Goal: Task Accomplishment & Management: Use online tool/utility

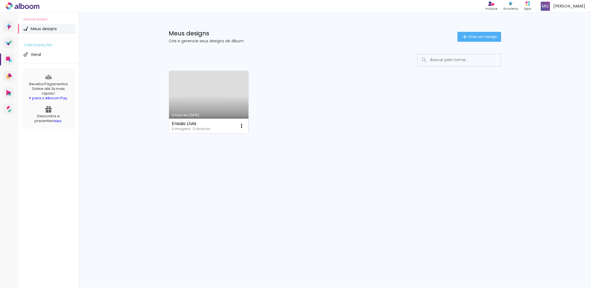
click at [214, 90] on link "Criado em [DATE]" at bounding box center [208, 102] width 79 height 63
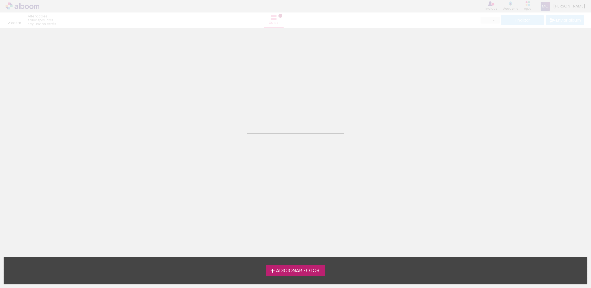
click at [304, 271] on span "Adicionar Fotos" at bounding box center [297, 271] width 43 height 5
click at [0, 0] on input "file" at bounding box center [0, 0] width 0 height 0
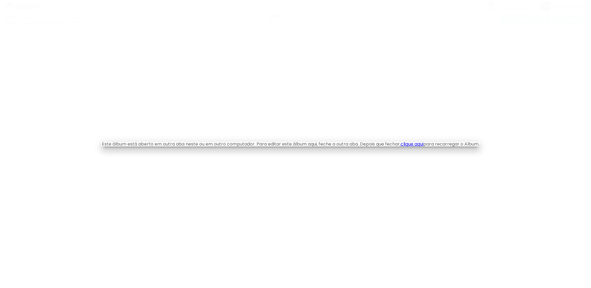
click at [414, 145] on link "clique aqui" at bounding box center [411, 144] width 23 height 6
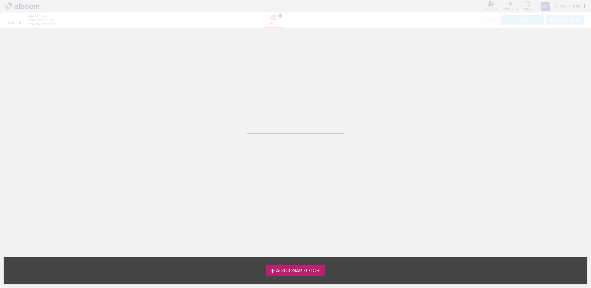
click at [286, 270] on span "Adicionar Fotos" at bounding box center [297, 271] width 43 height 5
click at [0, 0] on input "file" at bounding box center [0, 0] width 0 height 0
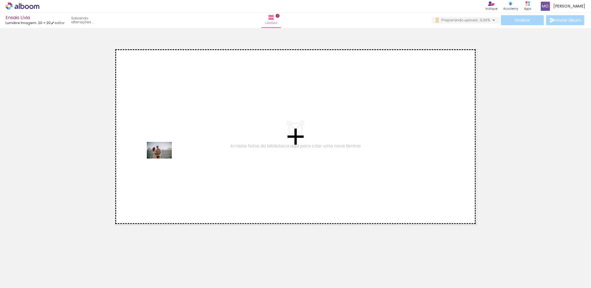
drag, startPoint x: 60, startPoint y: 272, endPoint x: 164, endPoint y: 158, distance: 153.5
click at [164, 158] on quentale-workspace at bounding box center [295, 144] width 591 height 288
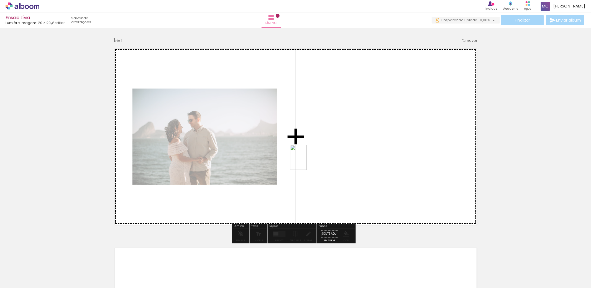
drag, startPoint x: 93, startPoint y: 269, endPoint x: 307, endPoint y: 162, distance: 239.1
click at [307, 162] on quentale-workspace at bounding box center [295, 144] width 591 height 288
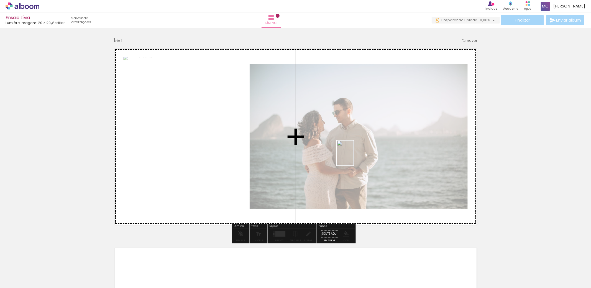
drag, startPoint x: 125, startPoint y: 271, endPoint x: 354, endPoint y: 157, distance: 255.3
click at [354, 157] on quentale-workspace at bounding box center [295, 144] width 591 height 288
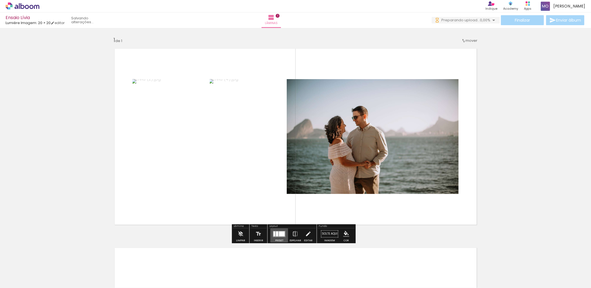
click at [275, 237] on div at bounding box center [279, 233] width 15 height 11
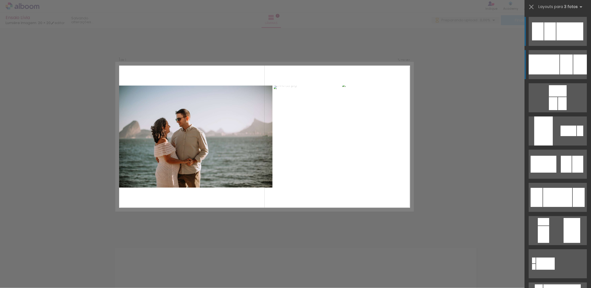
click at [555, 68] on div at bounding box center [543, 65] width 31 height 20
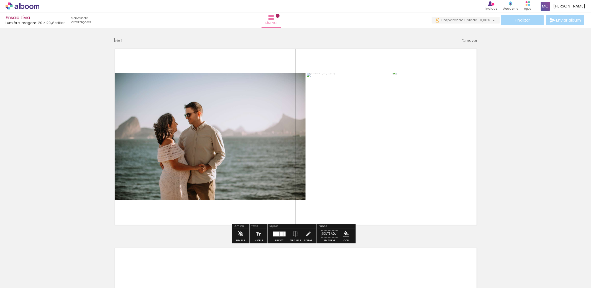
click at [519, 121] on div "Inserir lâmina 1 de 1" at bounding box center [295, 229] width 591 height 399
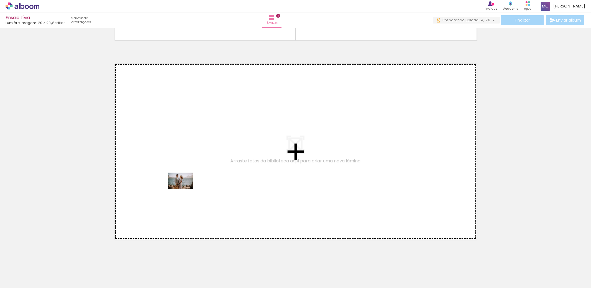
drag, startPoint x: 151, startPoint y: 273, endPoint x: 184, endPoint y: 189, distance: 90.2
click at [184, 189] on quentale-workspace at bounding box center [295, 144] width 591 height 288
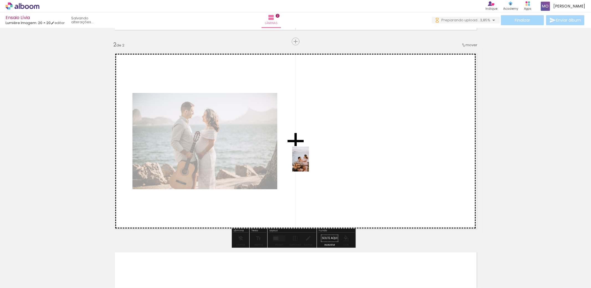
drag, startPoint x: 181, startPoint y: 271, endPoint x: 309, endPoint y: 163, distance: 167.1
click at [309, 163] on quentale-workspace at bounding box center [295, 144] width 591 height 288
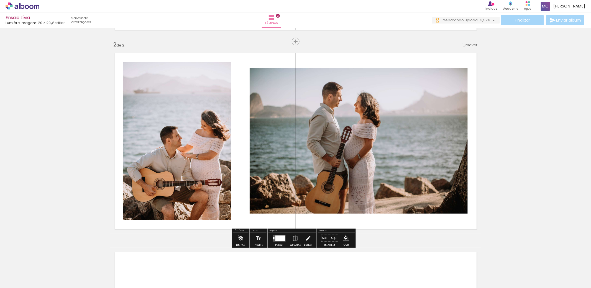
click at [278, 238] on div at bounding box center [280, 239] width 10 height 6
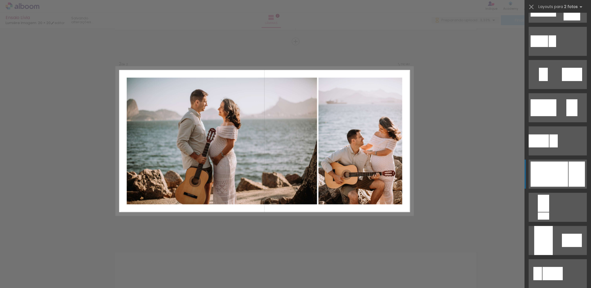
click at [552, 173] on div at bounding box center [548, 174] width 37 height 25
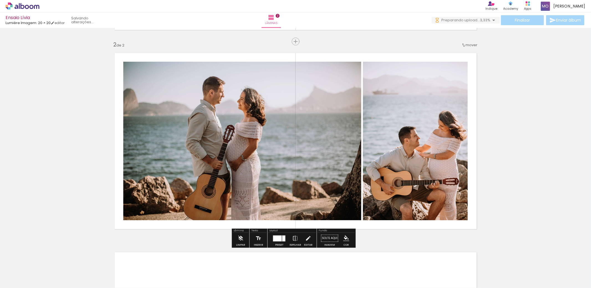
click at [555, 147] on div "Inserir lâmina 1 de 2 Inserir lâmina 2 de 2" at bounding box center [295, 134] width 591 height 598
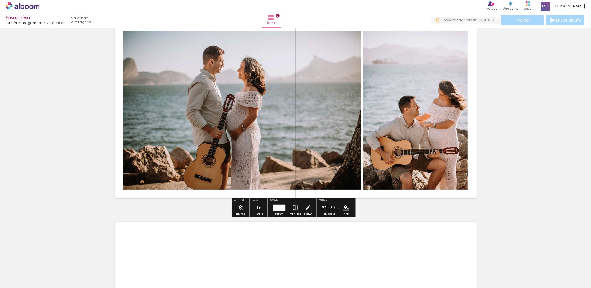
click at [214, 275] on div at bounding box center [210, 269] width 18 height 27
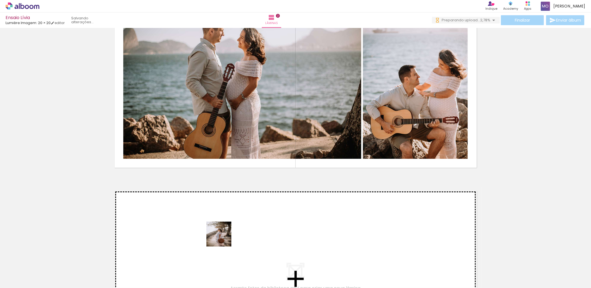
drag, startPoint x: 215, startPoint y: 265, endPoint x: 229, endPoint y: 227, distance: 40.5
click at [229, 227] on quentale-workspace at bounding box center [295, 144] width 591 height 288
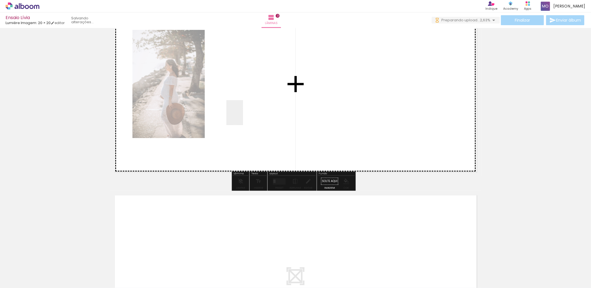
drag, startPoint x: 239, startPoint y: 274, endPoint x: 243, endPoint y: 115, distance: 159.5
click at [243, 115] on quentale-workspace at bounding box center [295, 144] width 591 height 288
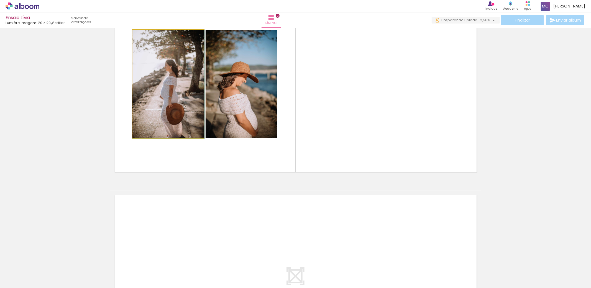
drag, startPoint x: 161, startPoint y: 78, endPoint x: 215, endPoint y: 77, distance: 54.0
click at [0, 0] on slot at bounding box center [0, 0] width 0 height 0
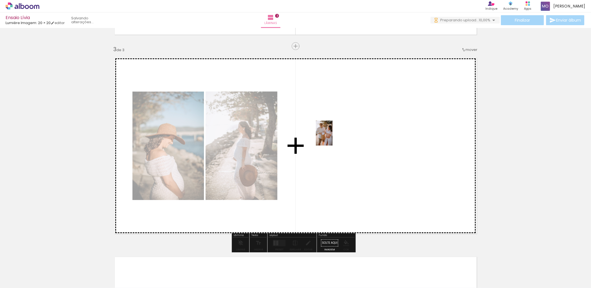
drag, startPoint x: 398, startPoint y: 275, endPoint x: 328, endPoint y: 128, distance: 163.0
click at [328, 128] on quentale-workspace at bounding box center [295, 144] width 591 height 288
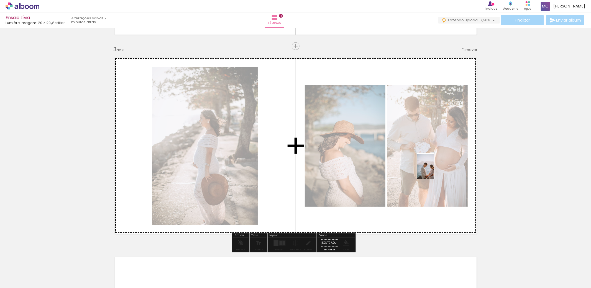
drag, startPoint x: 490, startPoint y: 270, endPoint x: 432, endPoint y: 168, distance: 116.9
click at [432, 168] on quentale-workspace at bounding box center [295, 144] width 591 height 288
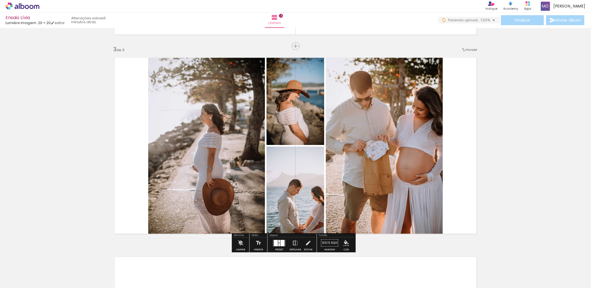
click at [278, 244] on div at bounding box center [279, 244] width 2 height 3
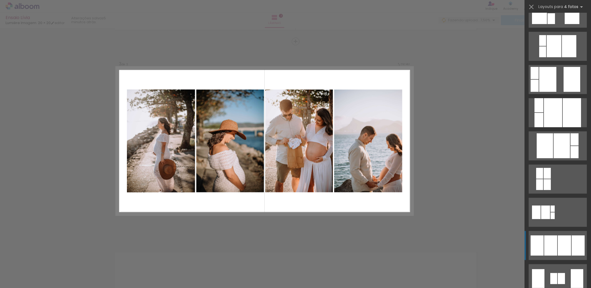
click at [551, 244] on div at bounding box center [550, 246] width 13 height 20
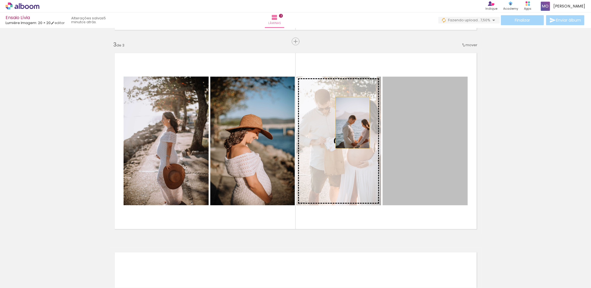
drag, startPoint x: 416, startPoint y: 128, endPoint x: 350, endPoint y: 123, distance: 66.1
click at [0, 0] on slot at bounding box center [0, 0] width 0 height 0
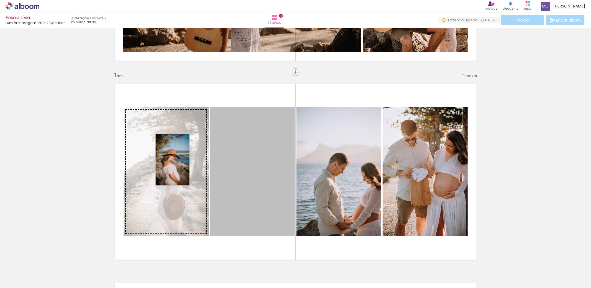
drag, startPoint x: 235, startPoint y: 159, endPoint x: 170, endPoint y: 160, distance: 64.8
click at [0, 0] on slot at bounding box center [0, 0] width 0 height 0
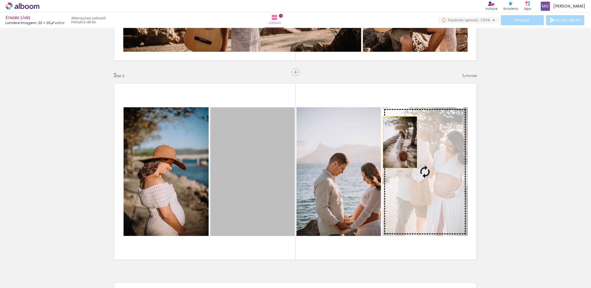
drag, startPoint x: 247, startPoint y: 156, endPoint x: 428, endPoint y: 148, distance: 181.2
click at [0, 0] on slot at bounding box center [0, 0] width 0 height 0
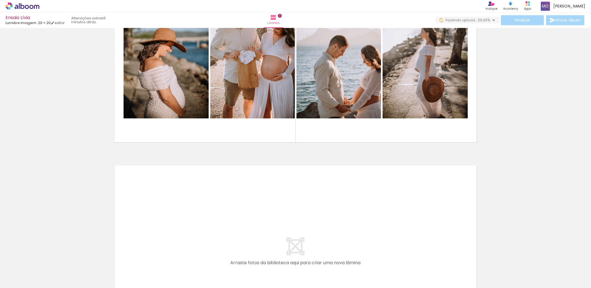
scroll to position [492, 0]
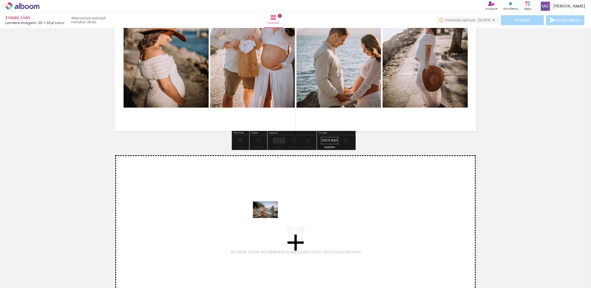
drag, startPoint x: 276, startPoint y: 275, endPoint x: 269, endPoint y: 218, distance: 57.5
click at [269, 218] on quentale-workspace at bounding box center [295, 144] width 591 height 288
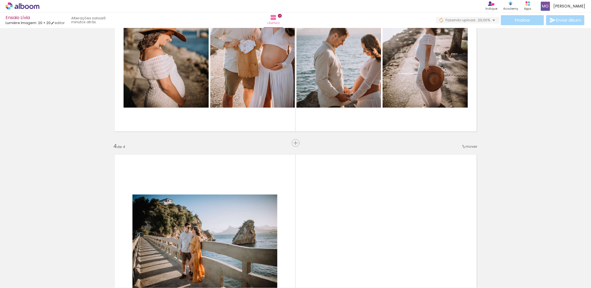
scroll to position [594, 0]
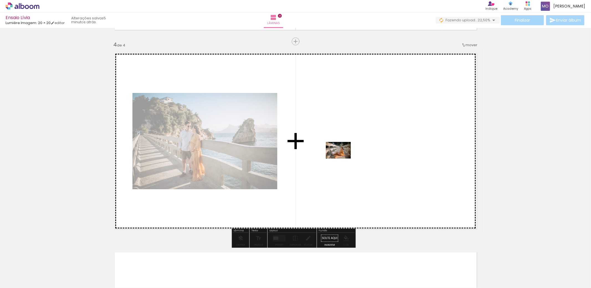
drag, startPoint x: 373, startPoint y: 272, endPoint x: 342, endPoint y: 159, distance: 117.4
click at [342, 159] on quentale-workspace at bounding box center [295, 144] width 591 height 288
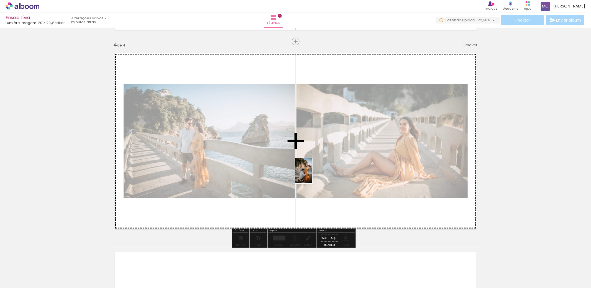
drag, startPoint x: 309, startPoint y: 274, endPoint x: 312, endPoint y: 175, distance: 99.4
click at [312, 175] on quentale-workspace at bounding box center [295, 144] width 591 height 288
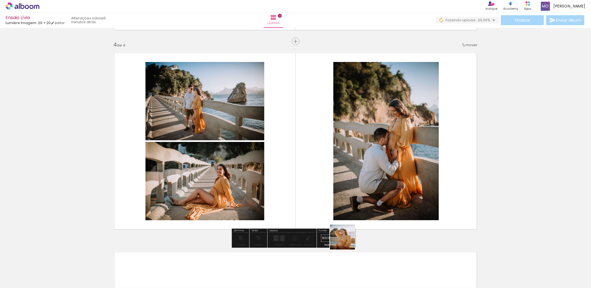
drag, startPoint x: 340, startPoint y: 273, endPoint x: 337, endPoint y: 182, distance: 90.9
click at [337, 182] on quentale-workspace at bounding box center [295, 144] width 591 height 288
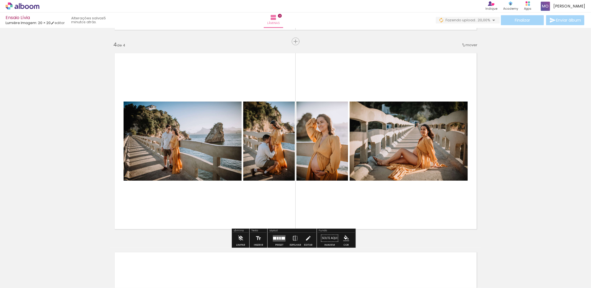
click at [280, 241] on quentale-layouter at bounding box center [279, 238] width 13 height 6
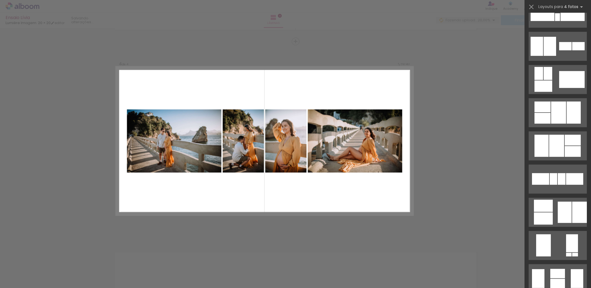
scroll to position [0, 0]
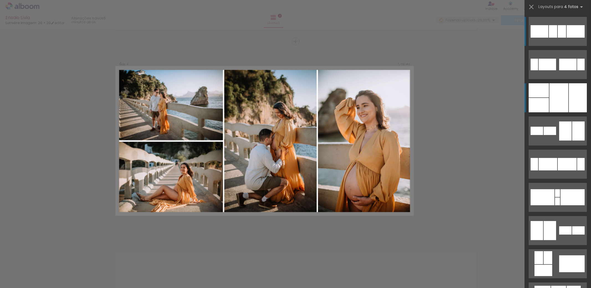
click at [568, 90] on div at bounding box center [577, 97] width 18 height 29
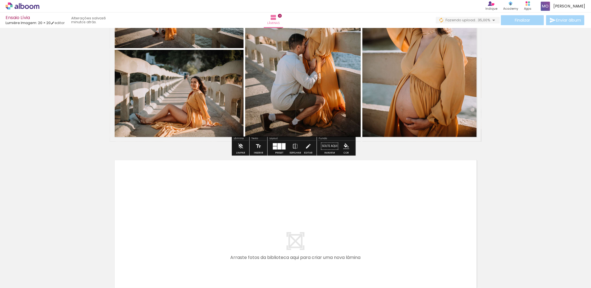
scroll to position [0, 147]
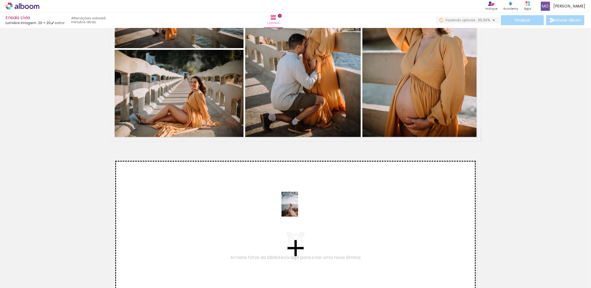
drag, startPoint x: 284, startPoint y: 271, endPoint x: 298, endPoint y: 209, distance: 64.4
click at [298, 209] on quentale-workspace at bounding box center [295, 144] width 591 height 288
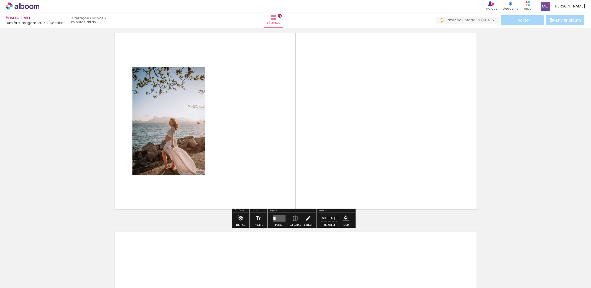
scroll to position [824, 0]
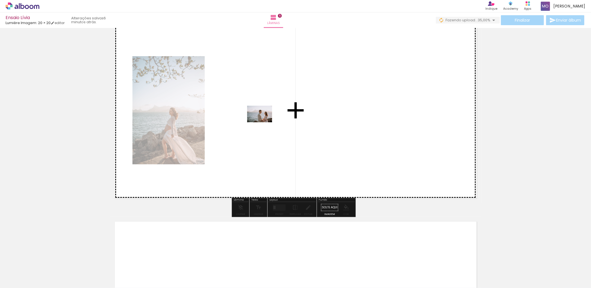
drag, startPoint x: 317, startPoint y: 271, endPoint x: 264, endPoint y: 122, distance: 157.6
click at [264, 122] on quentale-workspace at bounding box center [295, 144] width 591 height 288
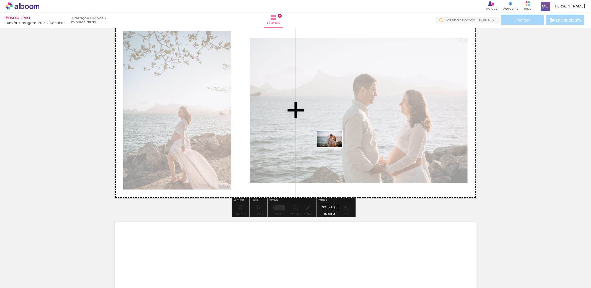
drag, startPoint x: 401, startPoint y: 271, endPoint x: 334, endPoint y: 147, distance: 140.5
click at [334, 147] on quentale-workspace at bounding box center [295, 144] width 591 height 288
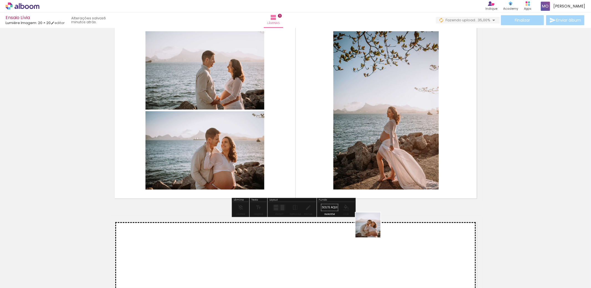
drag, startPoint x: 379, startPoint y: 276, endPoint x: 306, endPoint y: 112, distance: 179.2
click at [306, 112] on quentale-workspace at bounding box center [295, 144] width 591 height 288
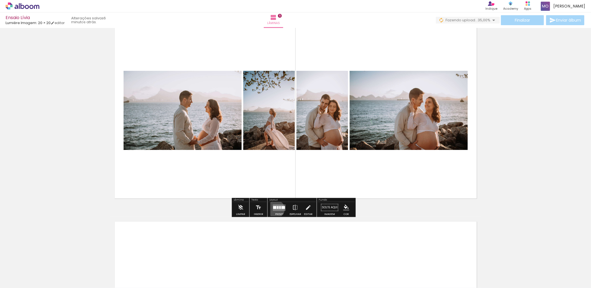
click at [274, 209] on quentale-layouter at bounding box center [279, 208] width 13 height 6
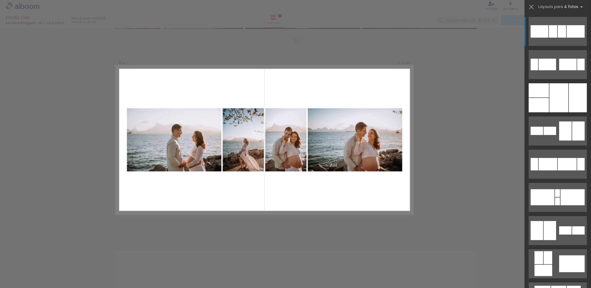
scroll to position [793, 0]
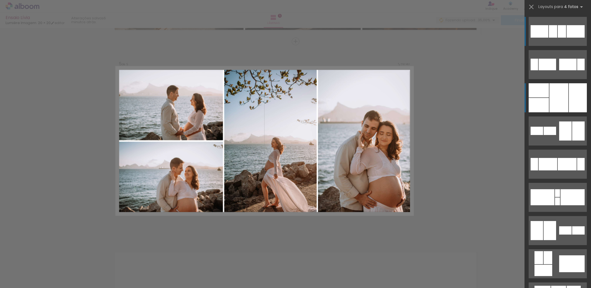
click at [564, 96] on div at bounding box center [558, 97] width 19 height 29
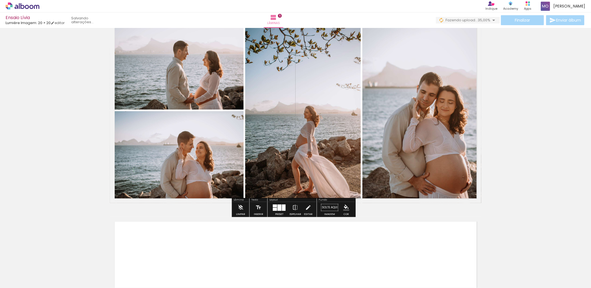
click at [280, 207] on quentale-layouter at bounding box center [279, 208] width 13 height 6
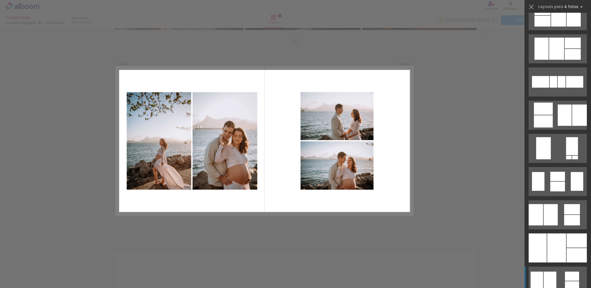
scroll to position [312, 0]
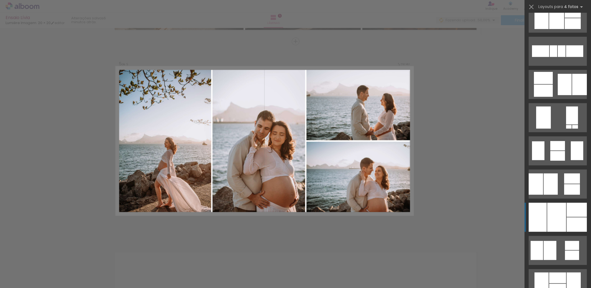
click at [559, 218] on div at bounding box center [556, 217] width 19 height 29
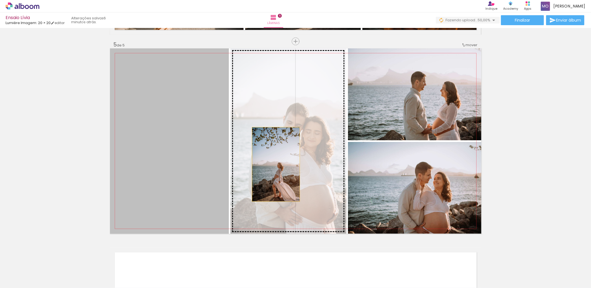
drag, startPoint x: 194, startPoint y: 168, endPoint x: 273, endPoint y: 164, distance: 79.0
click at [0, 0] on slot at bounding box center [0, 0] width 0 height 0
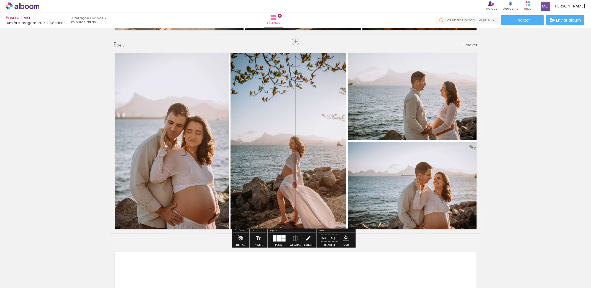
drag, startPoint x: 279, startPoint y: 237, endPoint x: 307, endPoint y: 213, distance: 36.5
click at [279, 237] on div at bounding box center [279, 238] width 4 height 6
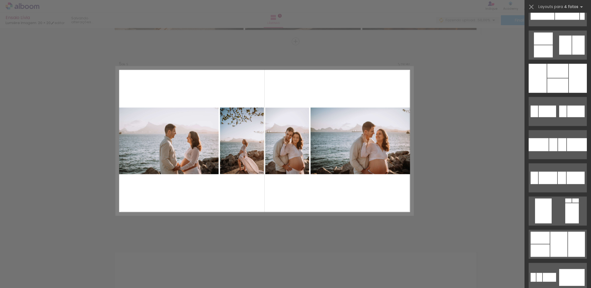
scroll to position [896, 0]
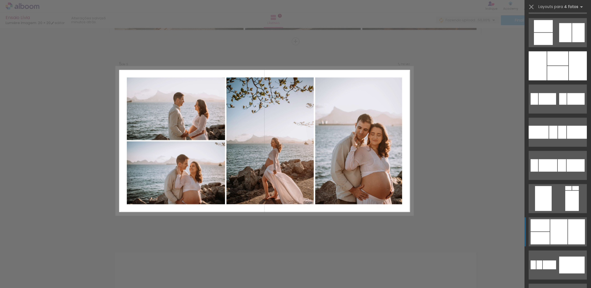
click at [550, 231] on div at bounding box center [558, 232] width 17 height 25
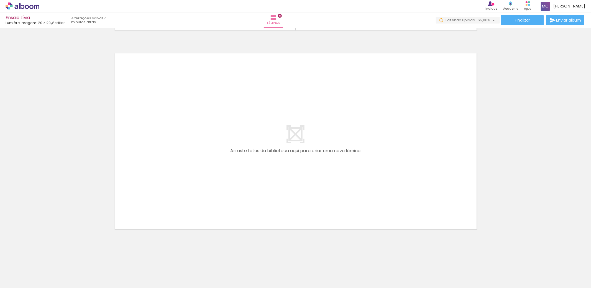
scroll to position [0, 342]
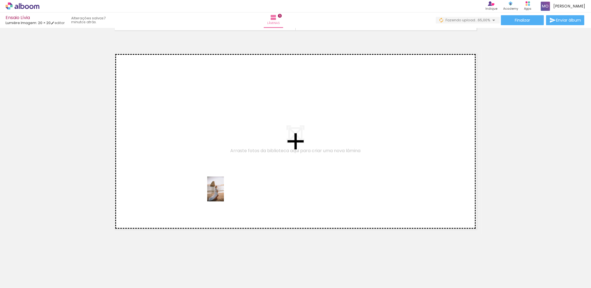
drag, startPoint x: 242, startPoint y: 271, endPoint x: 224, endPoint y: 193, distance: 80.1
click at [224, 193] on quentale-workspace at bounding box center [295, 144] width 591 height 288
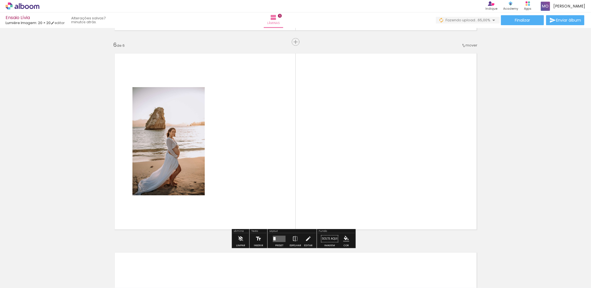
scroll to position [992, 0]
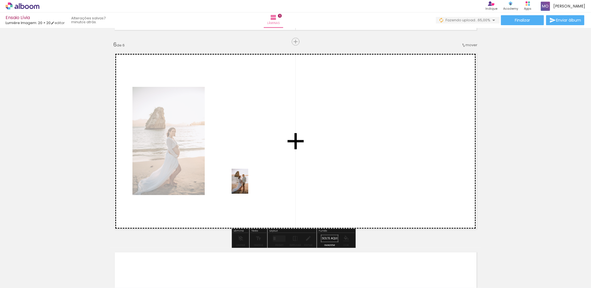
drag, startPoint x: 276, startPoint y: 271, endPoint x: 248, endPoint y: 186, distance: 90.2
click at [248, 186] on quentale-workspace at bounding box center [295, 144] width 591 height 288
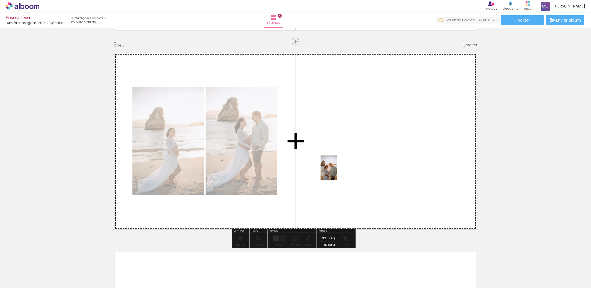
drag, startPoint x: 339, startPoint y: 273, endPoint x: 337, endPoint y: 172, distance: 100.8
click at [337, 172] on quentale-workspace at bounding box center [295, 144] width 591 height 288
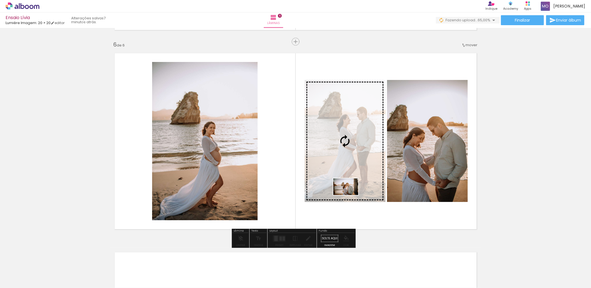
drag, startPoint x: 310, startPoint y: 273, endPoint x: 350, endPoint y: 195, distance: 86.9
click at [350, 195] on quentale-workspace at bounding box center [295, 144] width 591 height 288
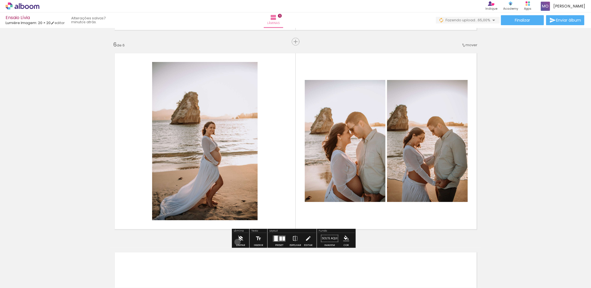
click at [237, 242] on iron-icon at bounding box center [240, 238] width 6 height 11
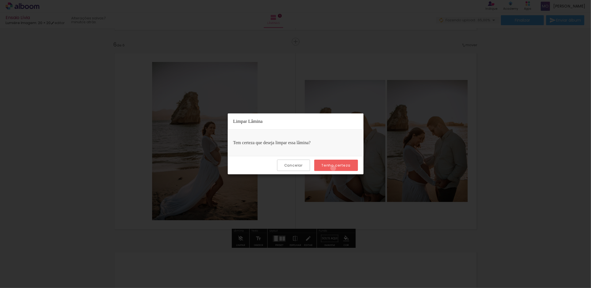
click at [334, 168] on paper-button "Tenho certeza" at bounding box center [335, 165] width 43 height 11
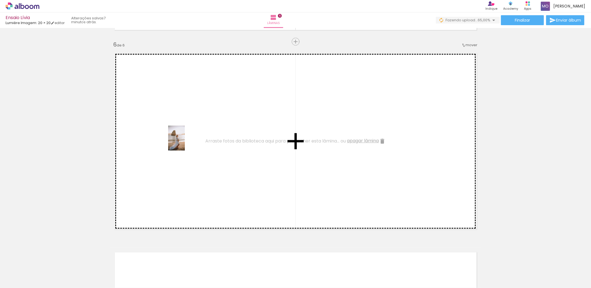
drag, startPoint x: 243, startPoint y: 272, endPoint x: 185, endPoint y: 142, distance: 142.3
click at [185, 142] on quentale-workspace at bounding box center [295, 144] width 591 height 288
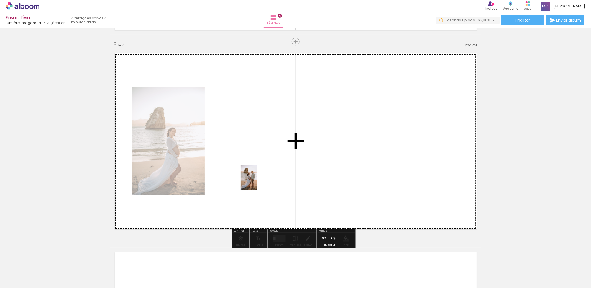
drag, startPoint x: 276, startPoint y: 273, endPoint x: 257, endPoint y: 173, distance: 102.0
click at [257, 173] on quentale-workspace at bounding box center [295, 144] width 591 height 288
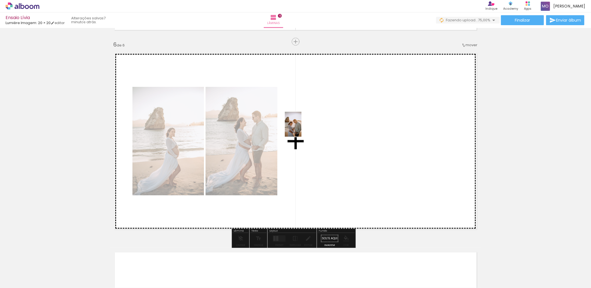
drag, startPoint x: 337, startPoint y: 269, endPoint x: 301, endPoint y: 127, distance: 146.4
click at [301, 128] on quentale-workspace at bounding box center [295, 144] width 591 height 288
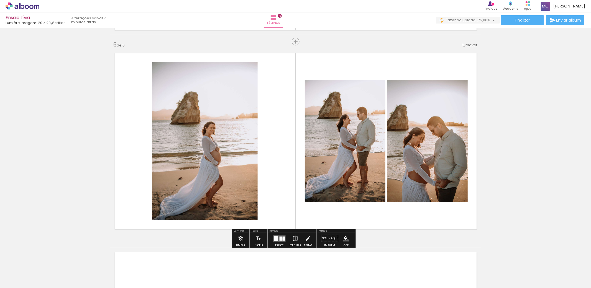
click at [282, 239] on div at bounding box center [283, 238] width 2 height 4
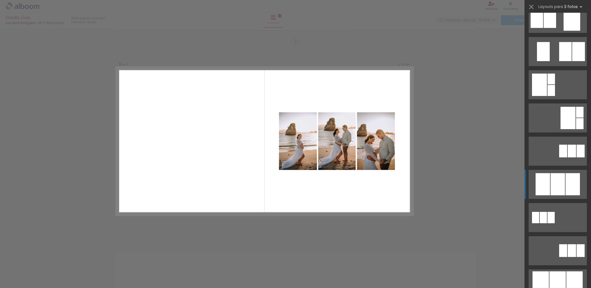
scroll to position [123, 0]
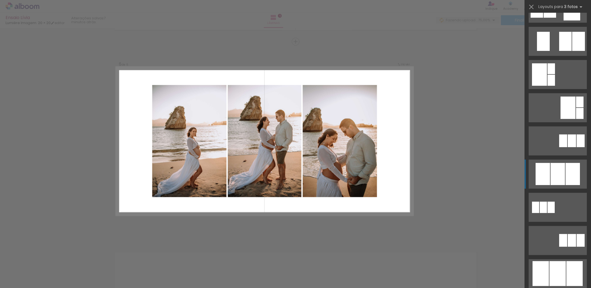
click at [561, 174] on div at bounding box center [557, 174] width 14 height 22
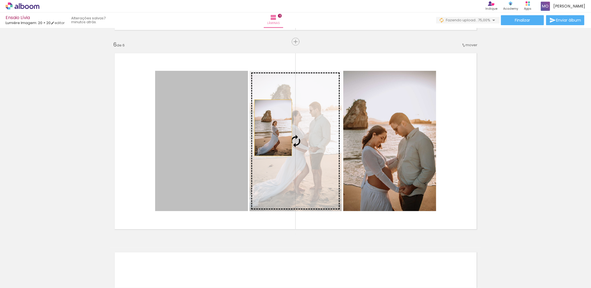
drag, startPoint x: 219, startPoint y: 130, endPoint x: 270, endPoint y: 128, distance: 51.3
click at [0, 0] on slot at bounding box center [0, 0] width 0 height 0
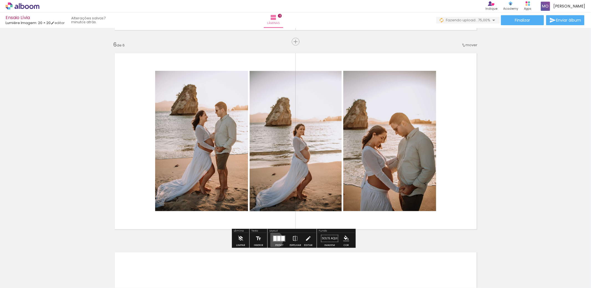
click at [273, 240] on div at bounding box center [274, 238] width 3 height 5
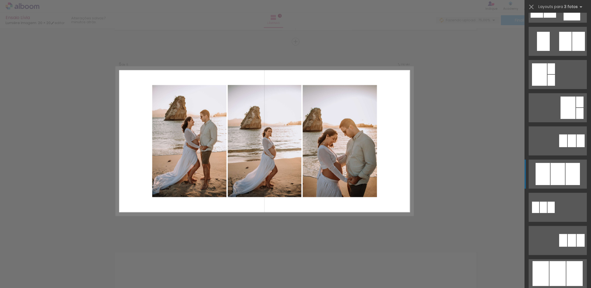
scroll to position [266, 0]
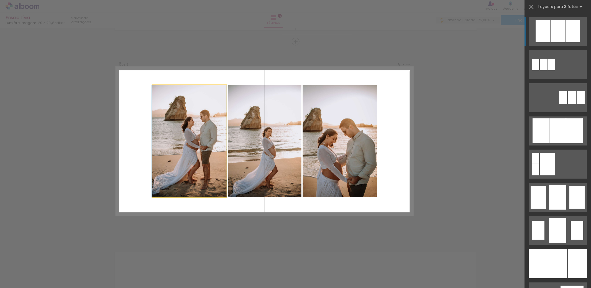
click at [299, 153] on quentale-layouter at bounding box center [264, 141] width 297 height 148
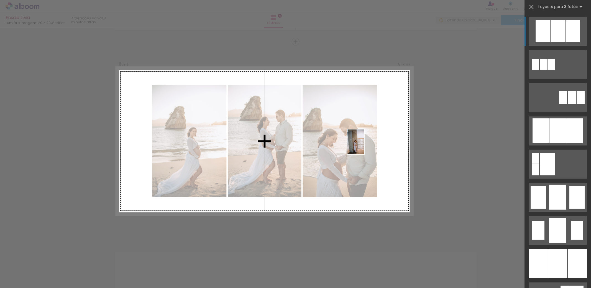
drag, startPoint x: 428, startPoint y: 270, endPoint x: 364, endPoint y: 146, distance: 139.2
click at [364, 146] on quentale-workspace at bounding box center [295, 144] width 591 height 288
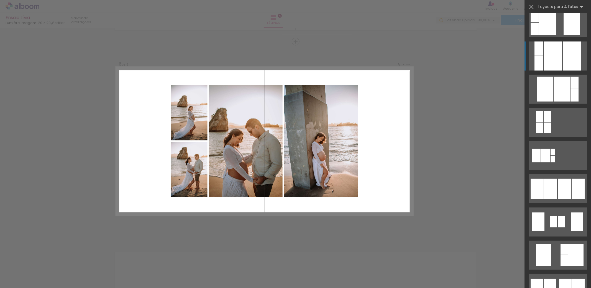
scroll to position [246, 0]
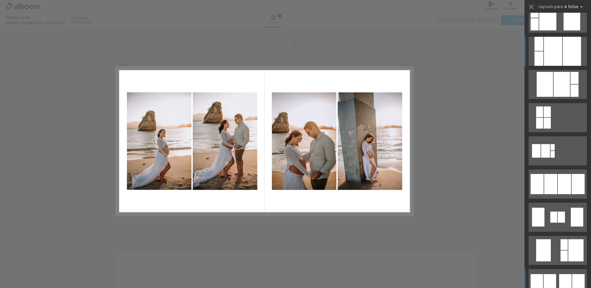
click at [568, 277] on div at bounding box center [565, 283] width 12 height 19
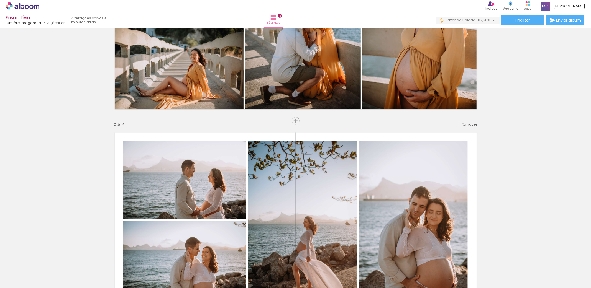
scroll to position [733, 0]
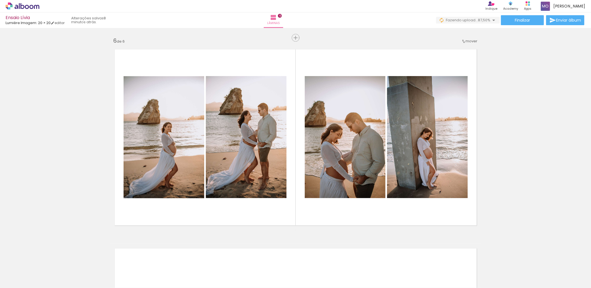
scroll to position [1000, 0]
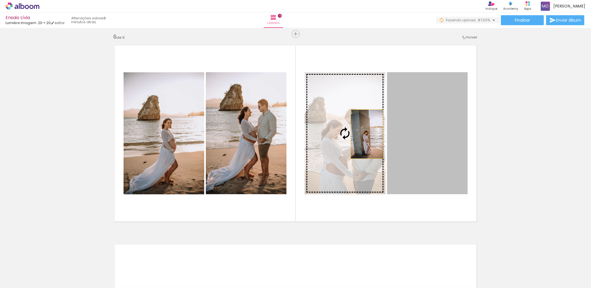
drag, startPoint x: 430, startPoint y: 140, endPoint x: 364, endPoint y: 134, distance: 66.2
click at [0, 0] on slot at bounding box center [0, 0] width 0 height 0
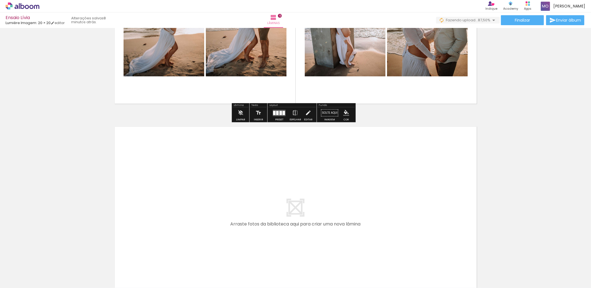
scroll to position [1123, 0]
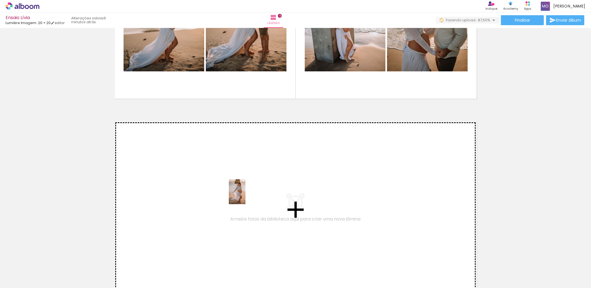
drag, startPoint x: 242, startPoint y: 271, endPoint x: 245, endPoint y: 196, distance: 74.8
click at [245, 196] on quentale-workspace at bounding box center [295, 144] width 591 height 288
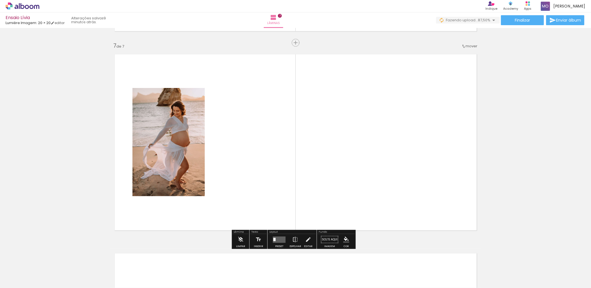
scroll to position [1192, 0]
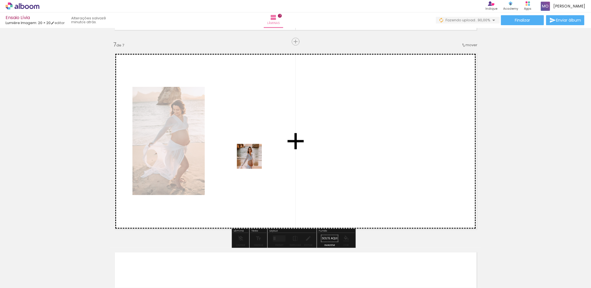
drag, startPoint x: 273, startPoint y: 271, endPoint x: 253, endPoint y: 159, distance: 112.8
click at [253, 159] on quentale-workspace at bounding box center [295, 144] width 591 height 288
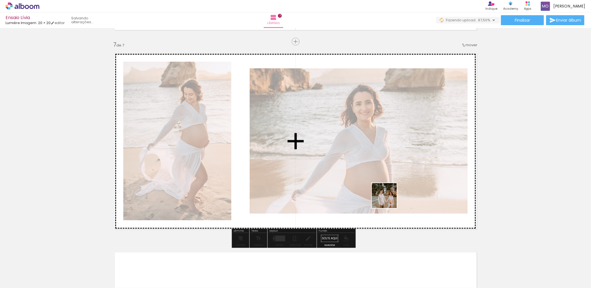
drag, startPoint x: 432, startPoint y: 271, endPoint x: 401, endPoint y: 238, distance: 45.4
click at [380, 189] on quentale-workspace at bounding box center [295, 144] width 591 height 288
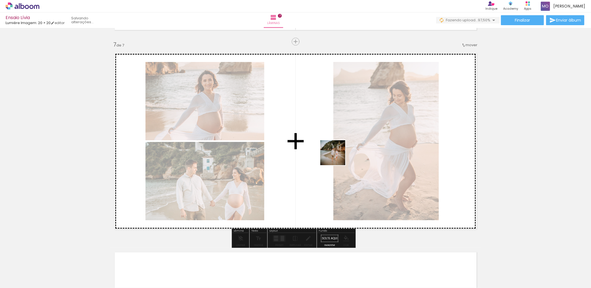
drag, startPoint x: 406, startPoint y: 272, endPoint x: 336, endPoint y: 156, distance: 135.3
click at [336, 156] on quentale-workspace at bounding box center [295, 144] width 591 height 288
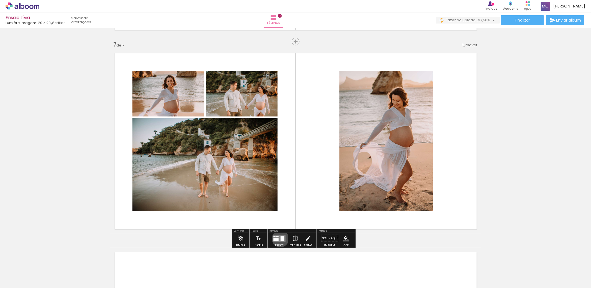
click at [280, 239] on div at bounding box center [281, 238] width 3 height 5
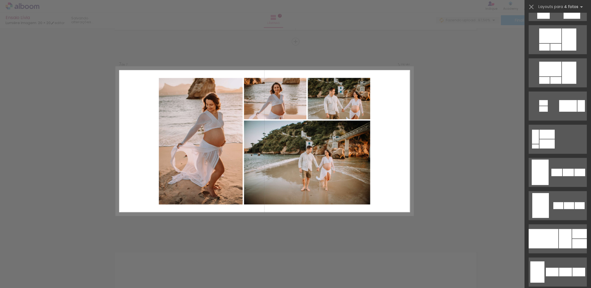
scroll to position [277, 0]
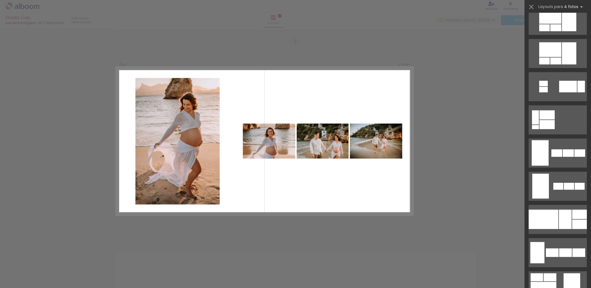
drag, startPoint x: 505, startPoint y: 183, endPoint x: 505, endPoint y: 269, distance: 85.6
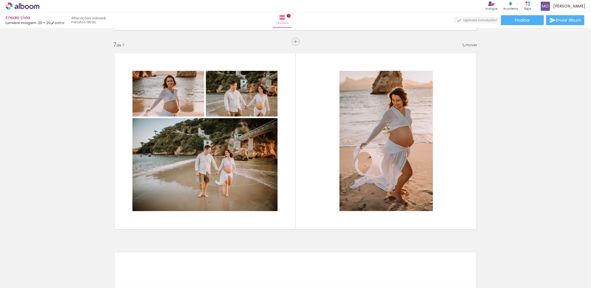
scroll to position [0, 641]
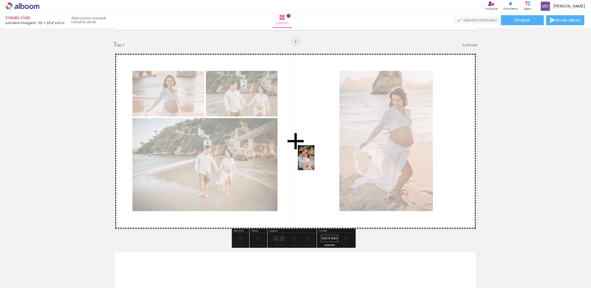
drag, startPoint x: 317, startPoint y: 271, endPoint x: 314, endPoint y: 162, distance: 108.8
click at [314, 162] on quentale-workspace at bounding box center [295, 144] width 591 height 288
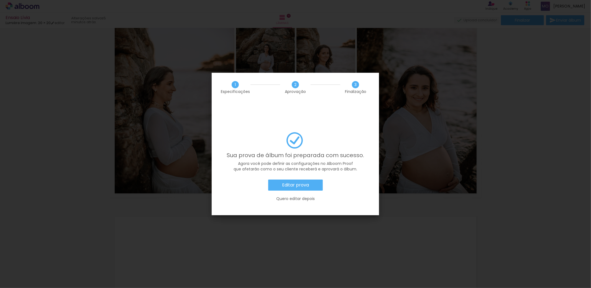
scroll to position [0, 697]
click at [0, 0] on slot "Editar prova" at bounding box center [0, 0] width 0 height 0
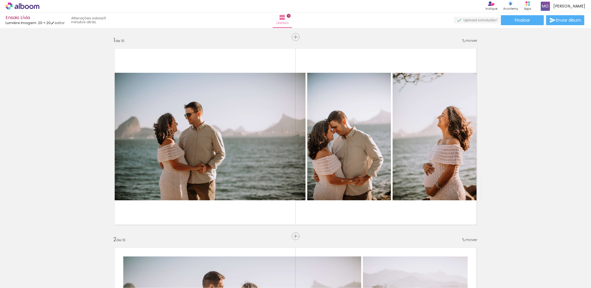
scroll to position [0, 697]
